Goal: Task Accomplishment & Management: Complete application form

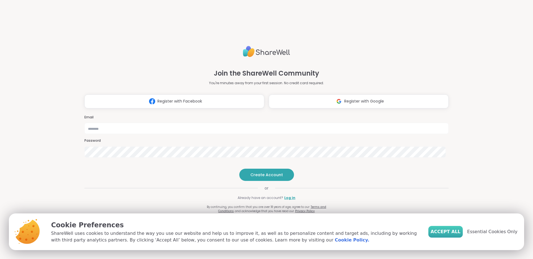
click at [449, 231] on span "Accept All" at bounding box center [446, 231] width 30 height 7
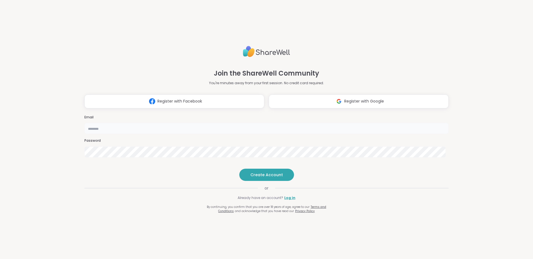
click at [226, 123] on input "email" at bounding box center [266, 128] width 364 height 11
type input "**********"
click at [261, 178] on span "Create Account" at bounding box center [267, 175] width 33 height 6
